Goal: Share content

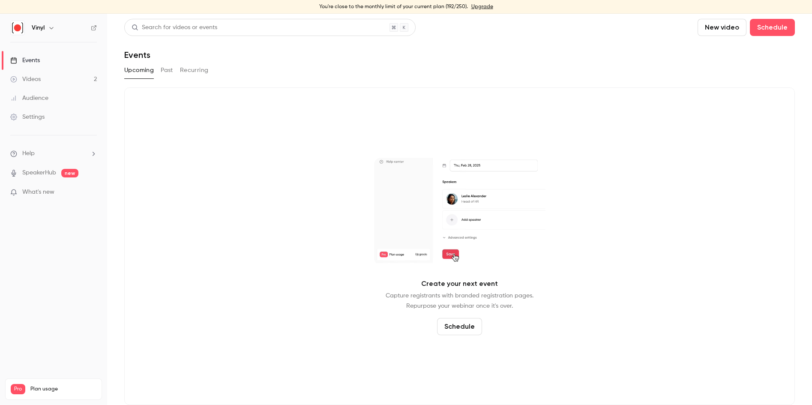
click at [39, 75] on div "Videos" at bounding box center [25, 79] width 30 height 9
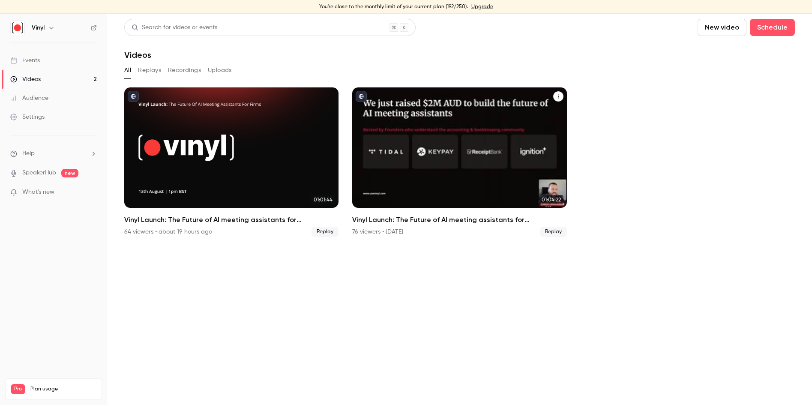
click at [550, 232] on span "Replay" at bounding box center [553, 232] width 27 height 10
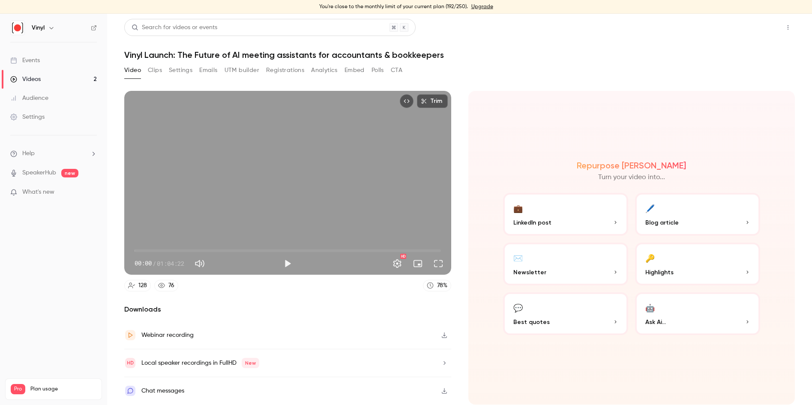
click at [763, 26] on button "Share" at bounding box center [757, 27] width 34 height 17
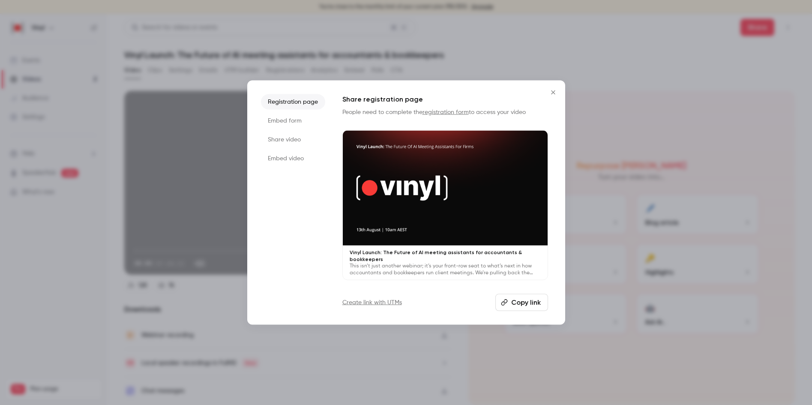
click at [278, 143] on li "Share video" at bounding box center [293, 138] width 64 height 15
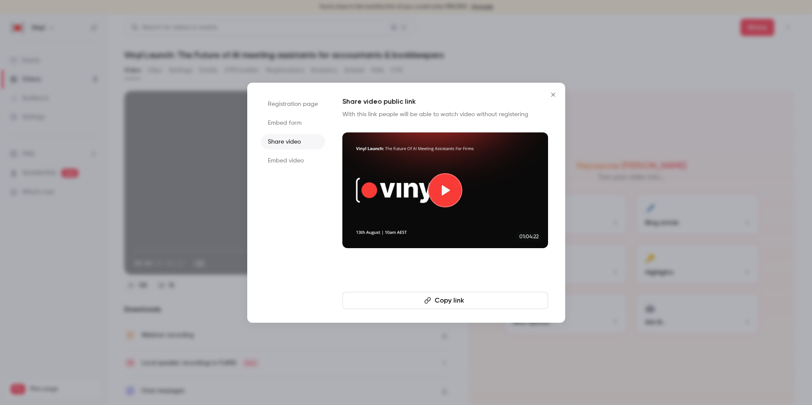
drag, startPoint x: 432, startPoint y: 301, endPoint x: 432, endPoint y: 283, distance: 18.4
click at [432, 301] on button "Copy link" at bounding box center [445, 300] width 206 height 17
